Goal: Book appointment/travel/reservation

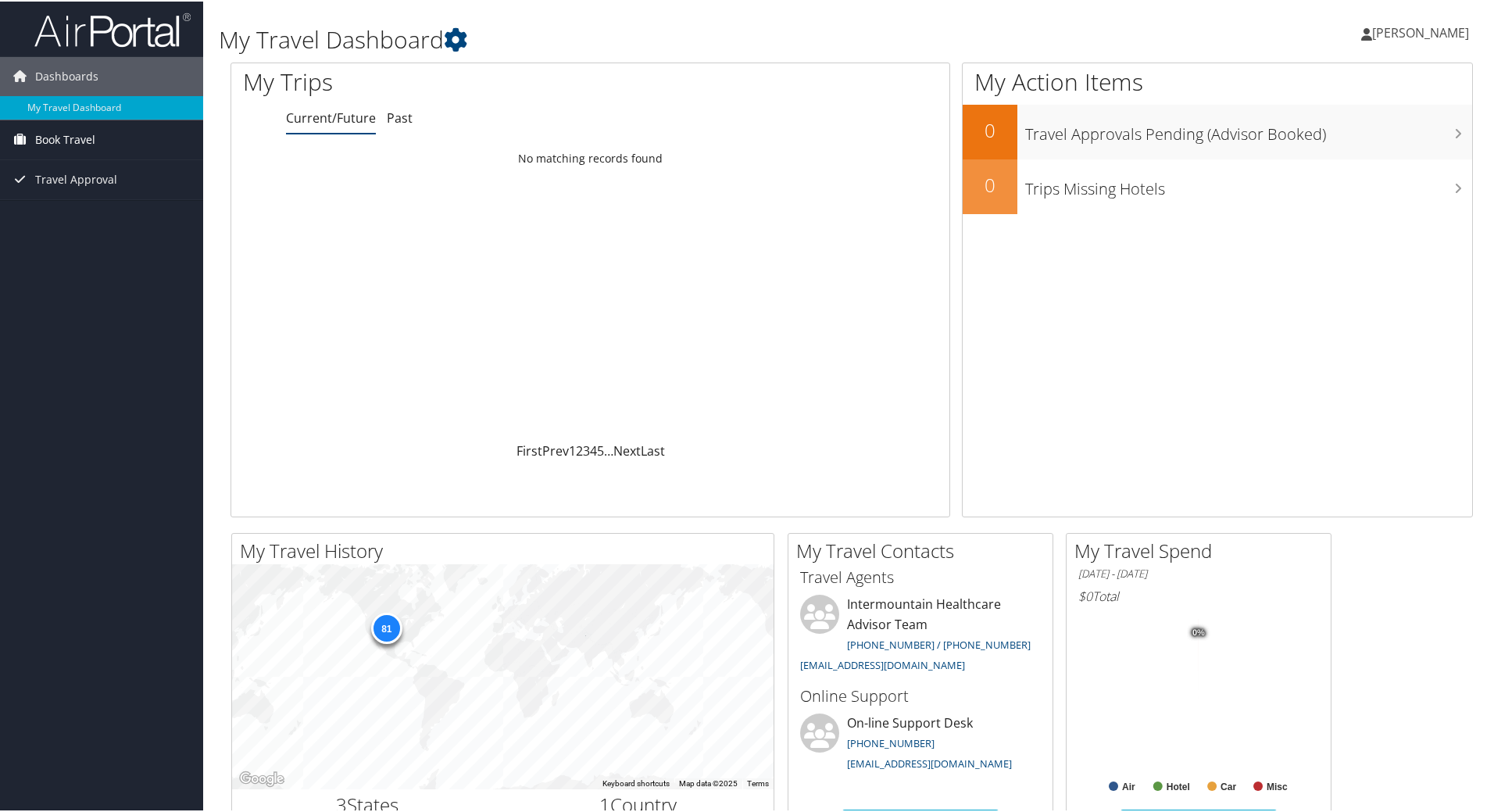
click at [151, 135] on link "Book Travel" at bounding box center [102, 139] width 203 height 39
click at [113, 189] on link "Book/Manage Online Trips" at bounding box center [102, 193] width 203 height 24
click at [124, 197] on link "Book/Manage Online Trips" at bounding box center [102, 193] width 203 height 24
